Goal: Task Accomplishment & Management: Manage account settings

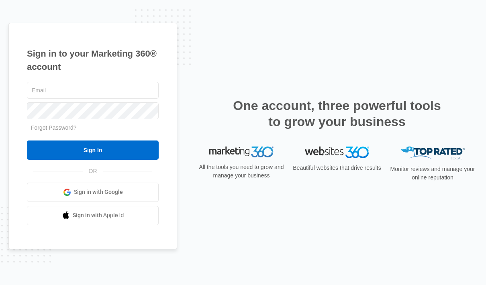
scroll to position [32, 0]
type input "[PERSON_NAME][EMAIL_ADDRESS][DOMAIN_NAME]"
click at [128, 141] on input "Sign In" at bounding box center [93, 150] width 132 height 19
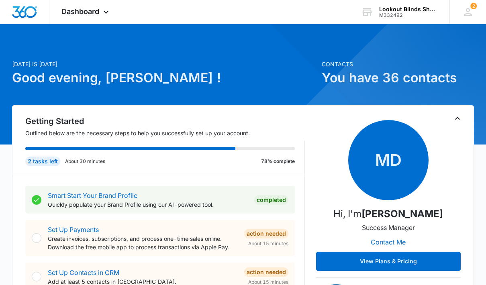
click at [107, 20] on div "Dashboard Apps Reputation Forms CRM Email Social POS Content Ads Intelligence F…" at bounding box center [85, 12] width 73 height 24
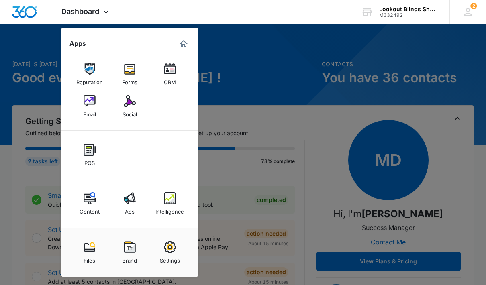
click at [175, 204] on img at bounding box center [170, 198] width 12 height 12
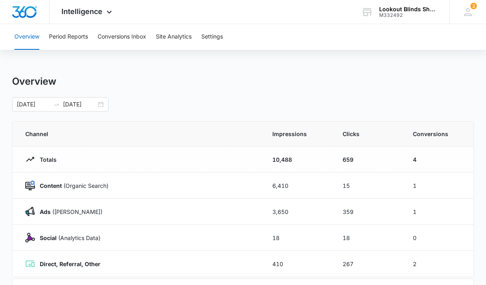
click at [129, 47] on button "Conversions Inbox" at bounding box center [122, 37] width 49 height 26
